Goal: Check status: Check status

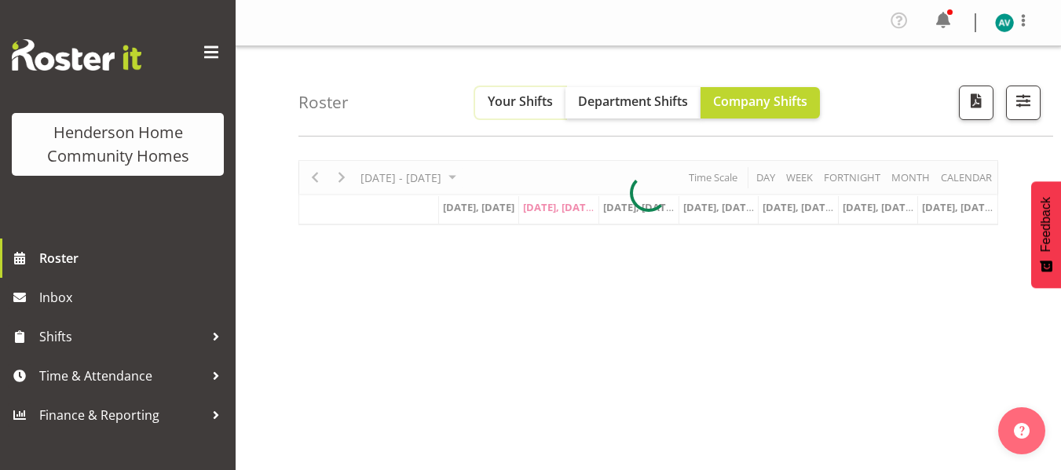
click at [535, 94] on span "Your Shifts" at bounding box center [520, 101] width 65 height 17
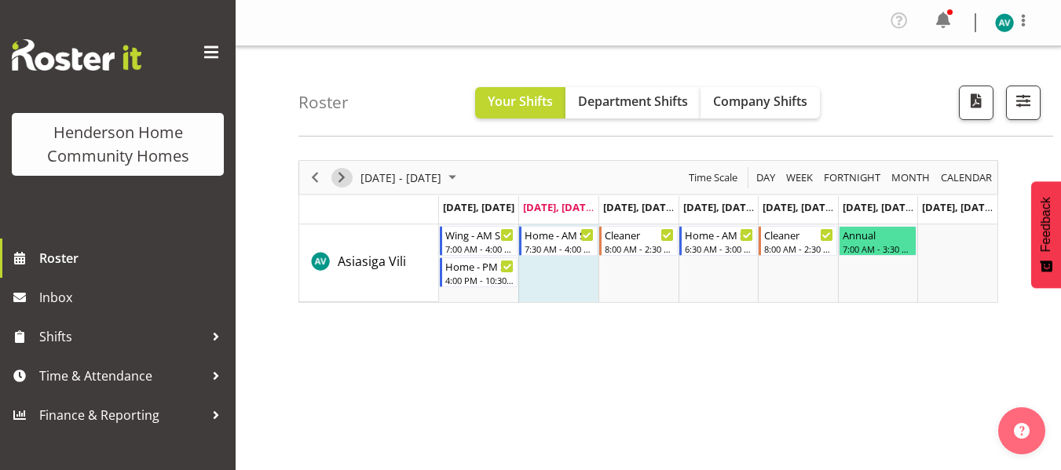
click at [340, 174] on span "Next" at bounding box center [341, 178] width 19 height 20
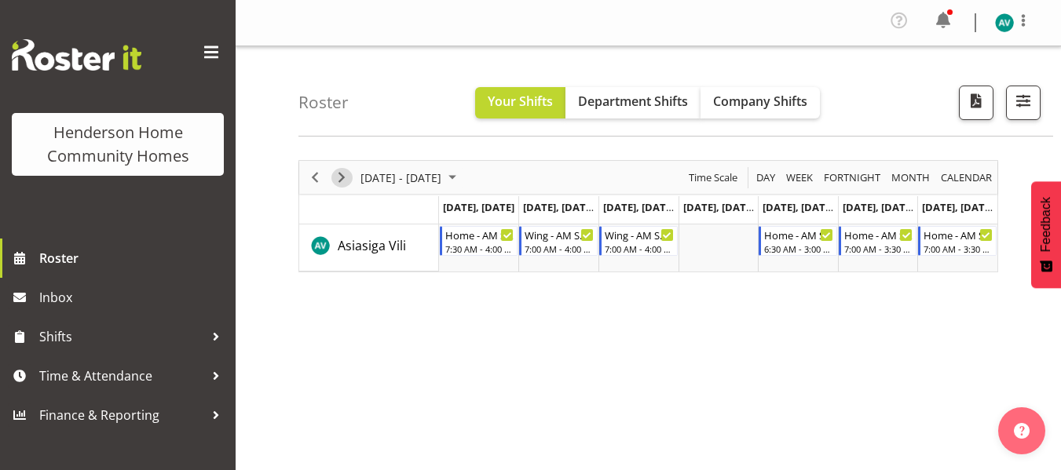
click at [340, 182] on span "Next" at bounding box center [341, 178] width 19 height 20
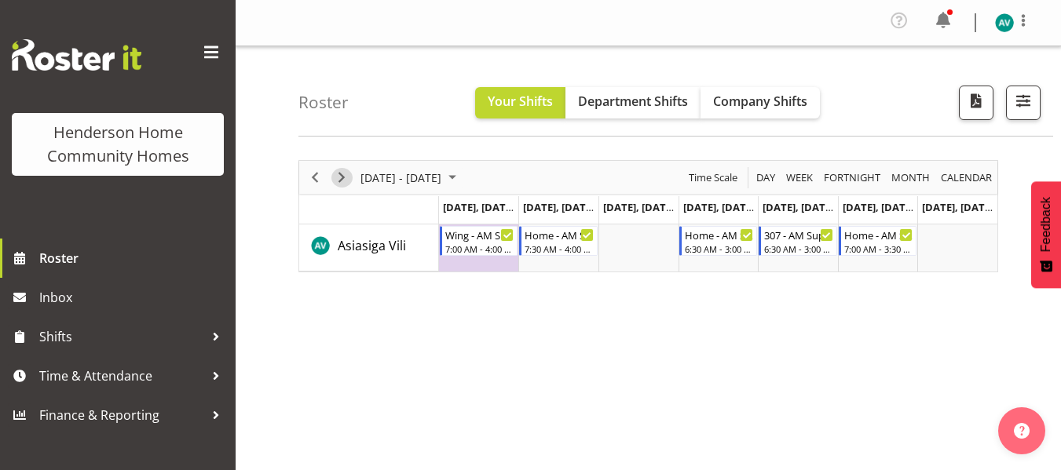
click at [340, 182] on span "Next" at bounding box center [341, 178] width 19 height 20
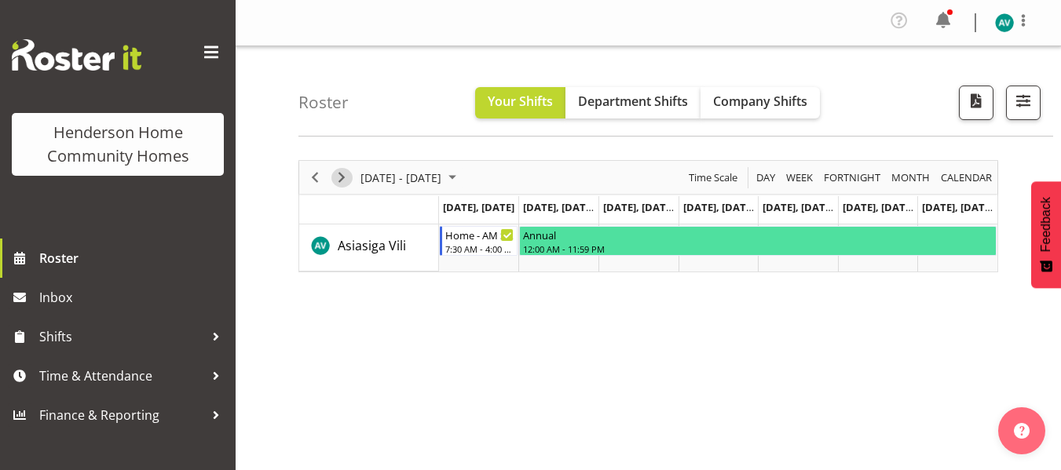
click at [341, 176] on span "Next" at bounding box center [341, 178] width 19 height 20
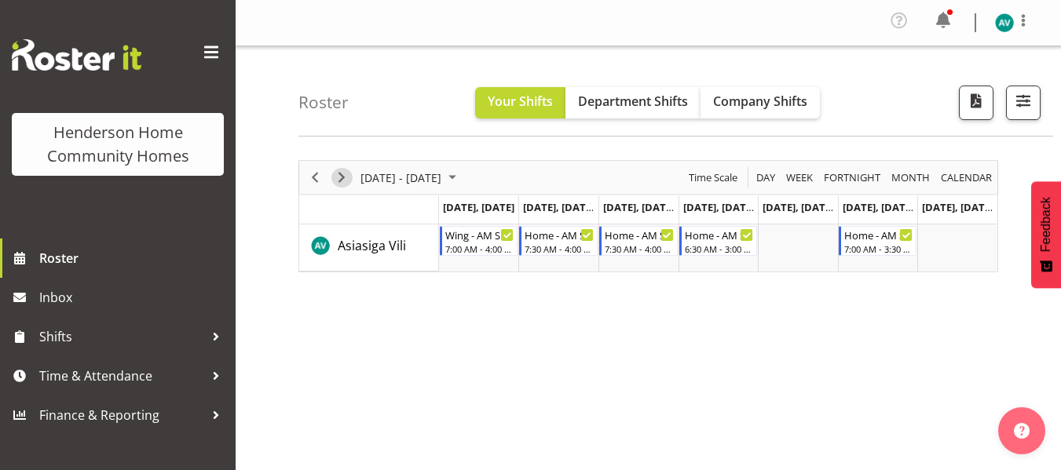
click at [341, 176] on span "Next" at bounding box center [341, 178] width 19 height 20
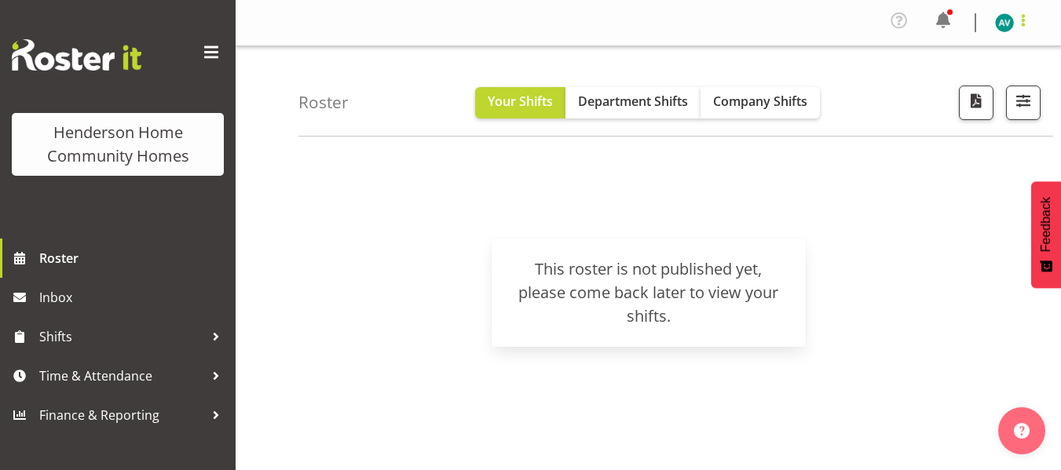
click at [1026, 15] on span at bounding box center [1023, 20] width 19 height 19
click at [921, 79] on link "Log Out" at bounding box center [957, 86] width 151 height 28
